Goal: Find specific page/section: Find specific page/section

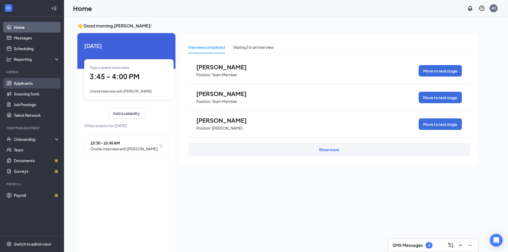
click at [19, 83] on link "Applicants" at bounding box center [37, 83] width 46 height 11
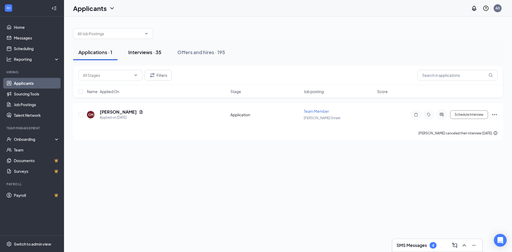
click at [150, 52] on div "Interviews · 35" at bounding box center [144, 52] width 33 height 7
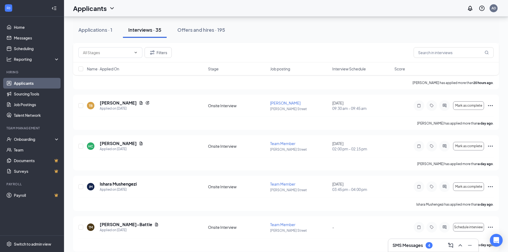
scroll to position [400, 0]
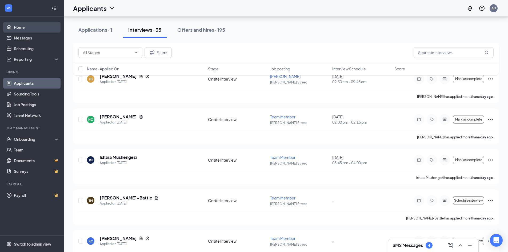
click at [33, 25] on link "Home" at bounding box center [37, 27] width 46 height 11
